Goal: Navigation & Orientation: Go to known website

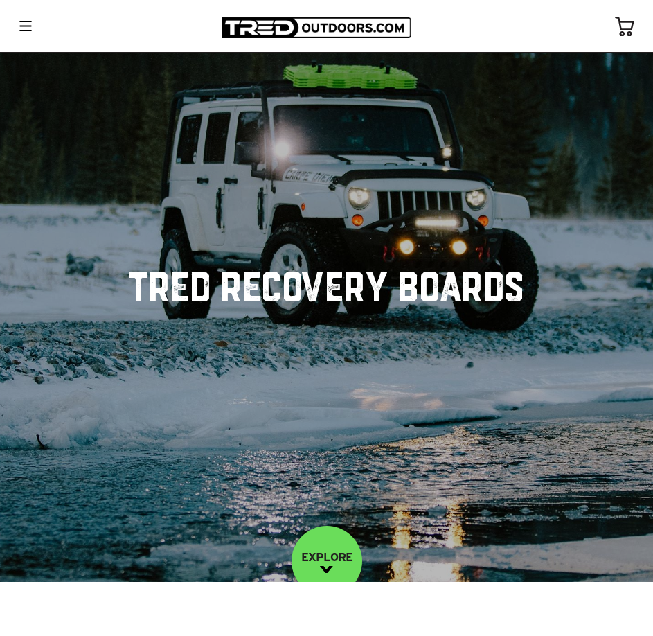
click at [28, 35] on div at bounding box center [26, 26] width 24 height 22
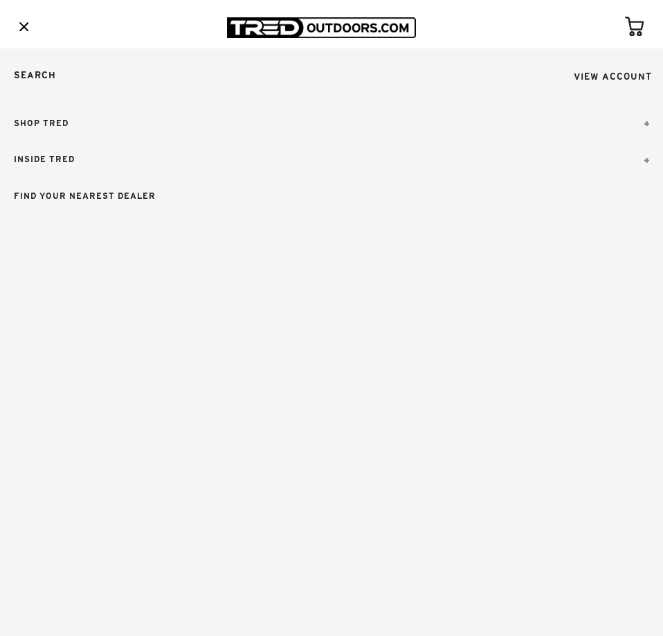
click at [25, 27] on img at bounding box center [23, 26] width 9 height 9
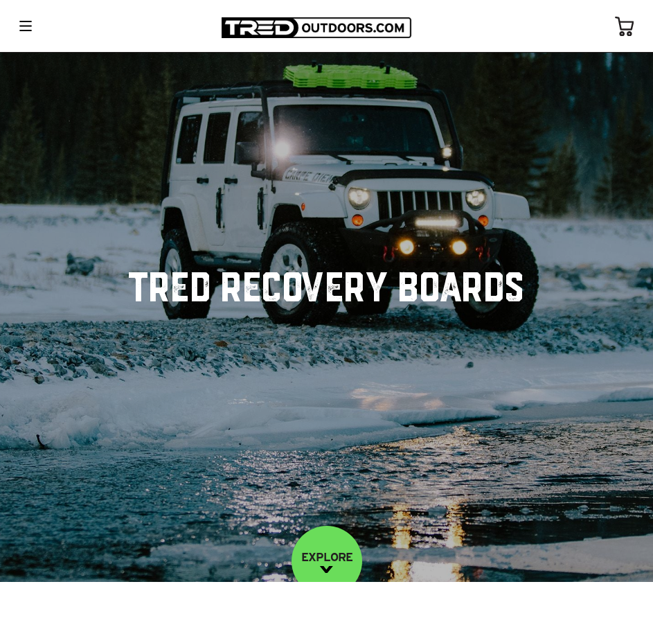
click at [283, 28] on img at bounding box center [316, 27] width 189 height 21
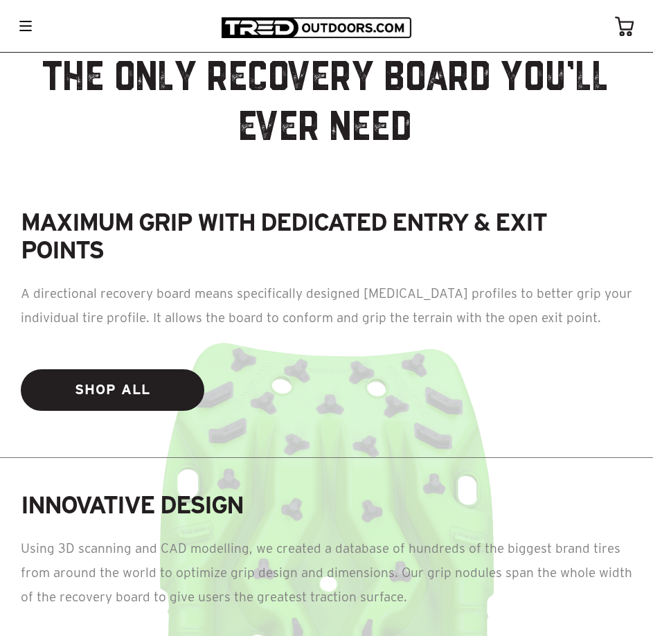
scroll to position [762, 0]
